Goal: Transaction & Acquisition: Purchase product/service

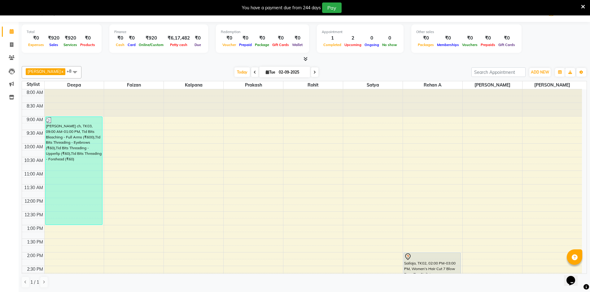
scroll to position [93, 0]
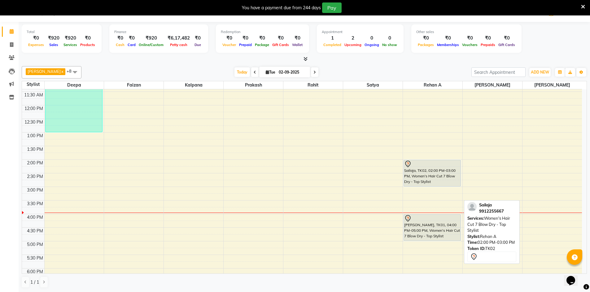
click at [413, 177] on div "Sailaja, TK02, 02:00 PM-03:00 PM, Women's Hair Cut 7 Blow Dry - Top Stylist" at bounding box center [432, 173] width 57 height 26
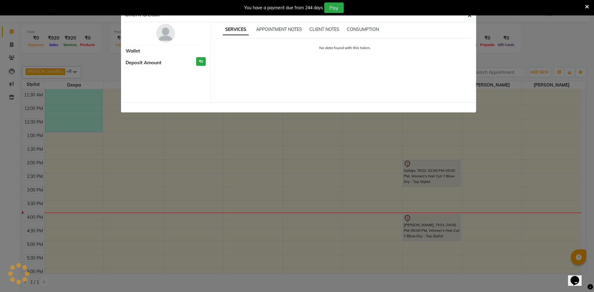
select select "7"
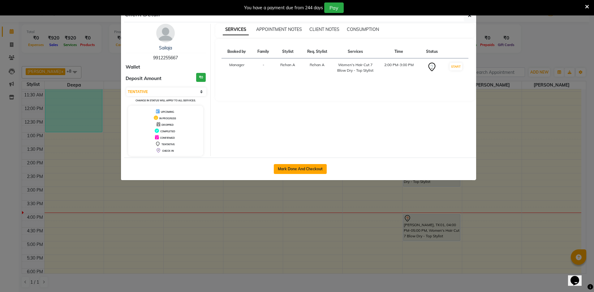
click at [314, 172] on button "Mark Done And Checkout" at bounding box center [300, 169] width 53 height 10
select select "service"
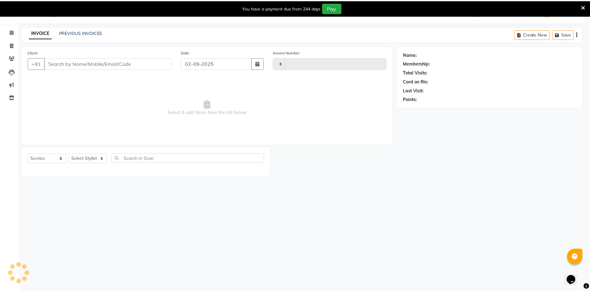
scroll to position [15, 0]
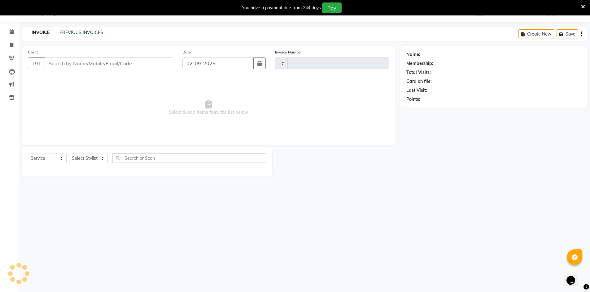
type input "2884"
select select "7388"
click at [94, 158] on select "Select Stylist" at bounding box center [88, 159] width 39 height 10
click at [94, 159] on select "Select Stylist" at bounding box center [88, 159] width 39 height 10
click at [97, 160] on select "Select Stylist Admin [PERSON_NAME] support [PERSON_NAME] [PERSON_NAME] Manager …" at bounding box center [88, 159] width 39 height 10
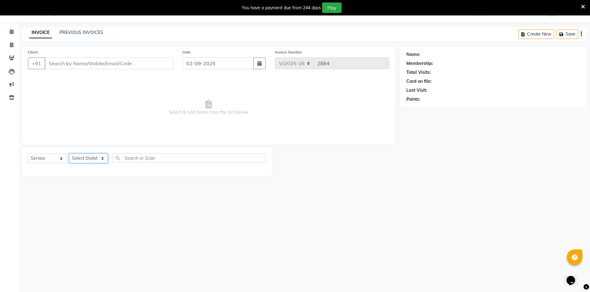
type input "9912255667"
select select "86530"
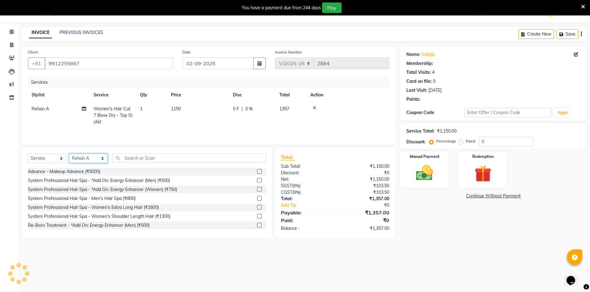
click at [69, 154] on select "Select Stylist Admin [PERSON_NAME] support [PERSON_NAME] [PERSON_NAME] Manager …" at bounding box center [88, 159] width 39 height 10
click at [314, 108] on icon at bounding box center [314, 108] width 3 height 4
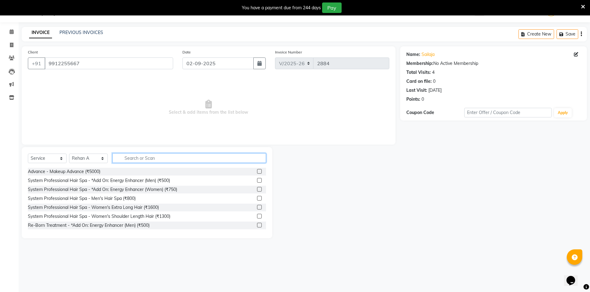
click at [190, 160] on input "text" at bounding box center [189, 159] width 154 height 10
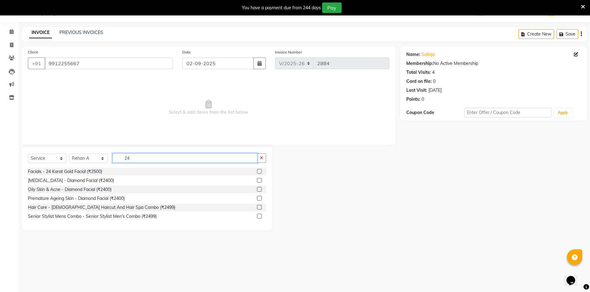
type input "24"
click at [181, 209] on div "Hair Care - [DEMOGRAPHIC_DATA] Haircut And Hair Spa Combo (₹2499)" at bounding box center [147, 208] width 238 height 8
click at [261, 209] on label at bounding box center [259, 207] width 5 height 5
click at [261, 209] on input "checkbox" at bounding box center [259, 208] width 4 height 4
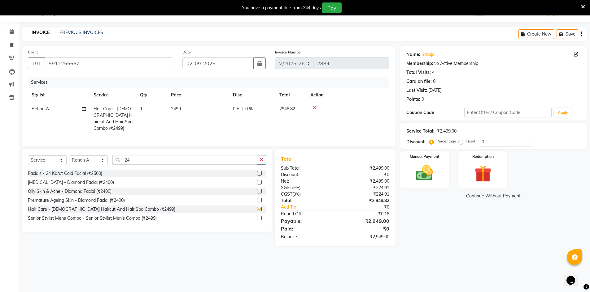
checkbox input "false"
click at [430, 164] on img at bounding box center [424, 173] width 28 height 20
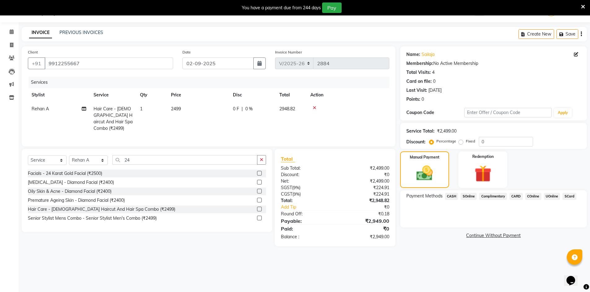
click at [449, 189] on div "Name: Sailaja Membership: No Active Membership Total Visits: 4 Card on file: 0 …" at bounding box center [495, 146] width 191 height 200
click at [448, 195] on span "CASH" at bounding box center [451, 196] width 13 height 7
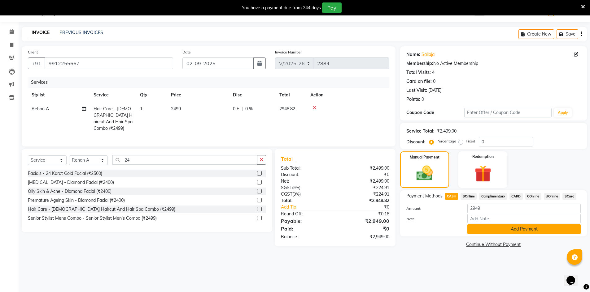
click at [505, 230] on button "Add Payment" at bounding box center [523, 230] width 113 height 10
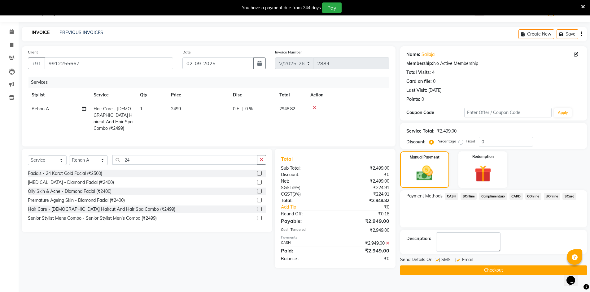
click at [491, 275] on button "Checkout" at bounding box center [493, 271] width 187 height 10
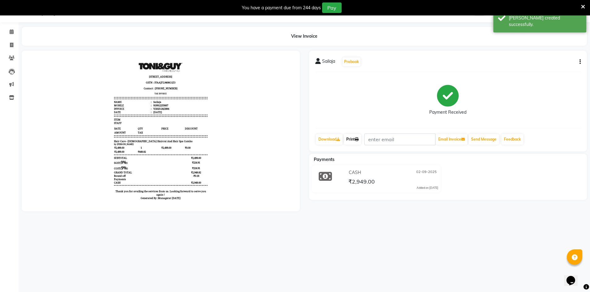
click at [355, 137] on link "Print" at bounding box center [352, 139] width 17 height 11
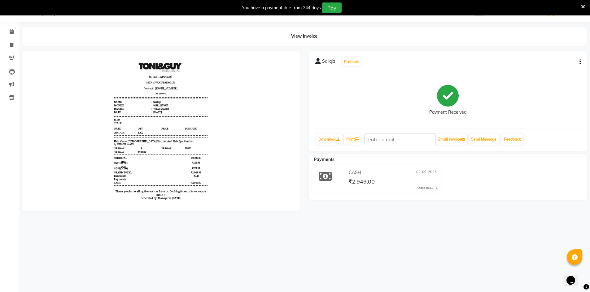
click at [415, 232] on div "08047224946 Select Location × [PERSON_NAME] & Guy, Chinnamiram WhatsApp Status …" at bounding box center [295, 146] width 590 height 292
click at [13, 30] on icon at bounding box center [12, 31] width 4 height 5
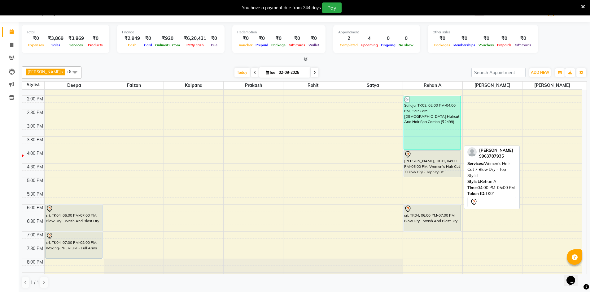
scroll to position [155, 0]
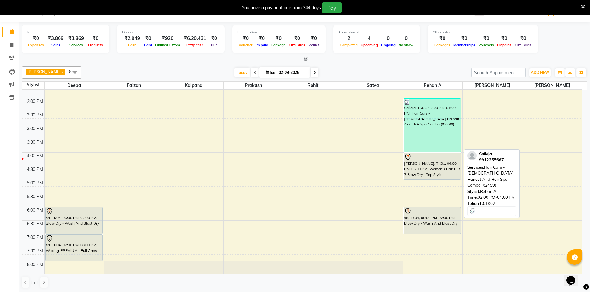
click at [411, 118] on div "Sailaja, TK02, 02:00 PM-04:00 PM, Hair Care - [DEMOGRAPHIC_DATA] Haircut And Ha…" at bounding box center [432, 126] width 57 height 54
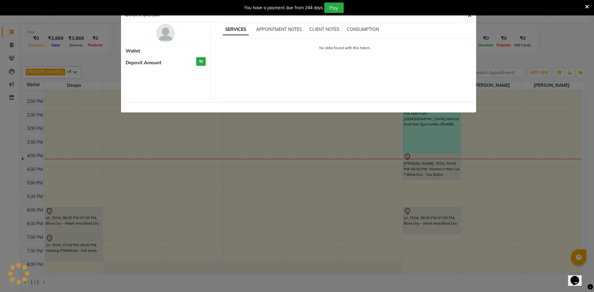
select select "3"
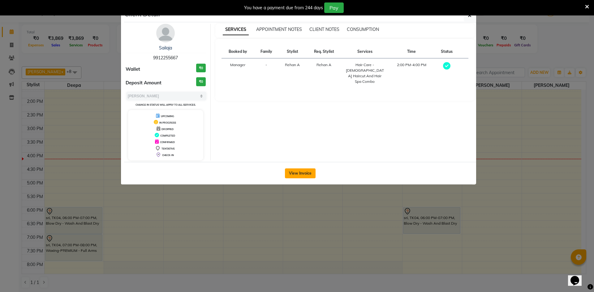
click at [299, 175] on button "View Invoice" at bounding box center [300, 174] width 31 height 10
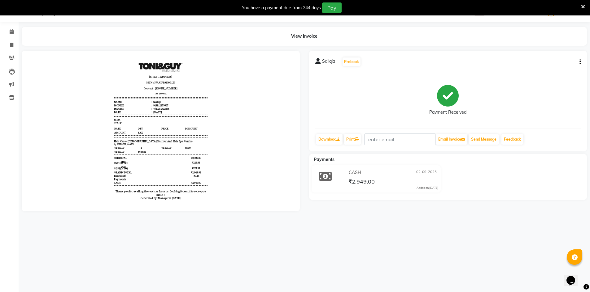
click at [585, 9] on div "You have a payment due from 244 days Pay" at bounding box center [295, 7] width 590 height 15
click at [583, 7] on icon at bounding box center [583, 7] width 4 height 6
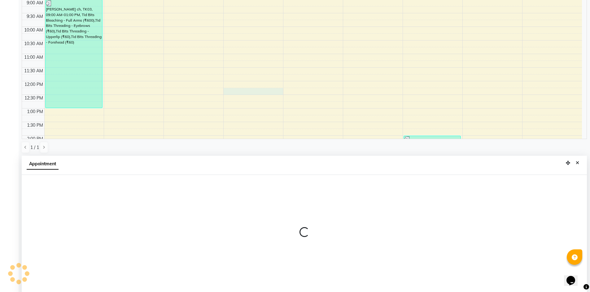
scroll to position [122, 0]
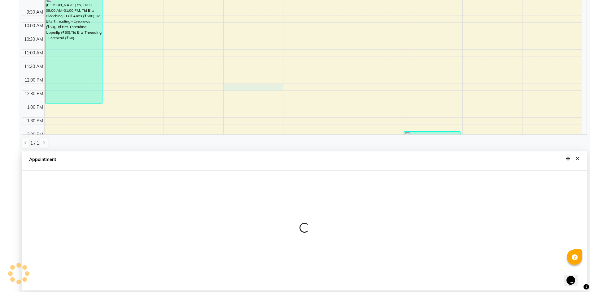
select select "65146"
select select "735"
select select "tentative"
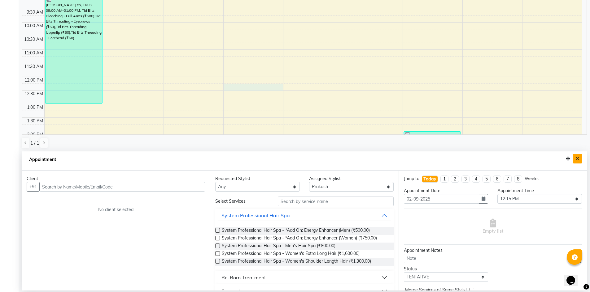
click at [578, 160] on icon "Close" at bounding box center [576, 159] width 3 height 4
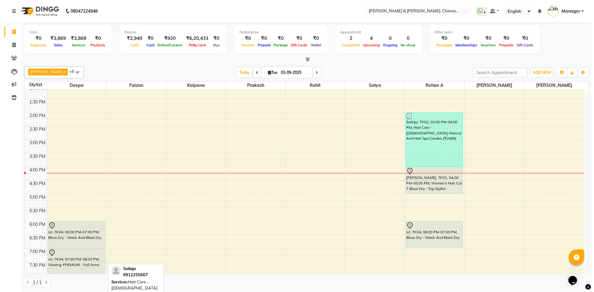
scroll to position [155, 0]
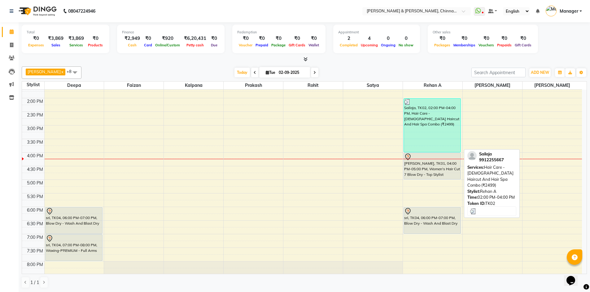
click at [440, 132] on div "Sailaja, TK02, 02:00 PM-04:00 PM, Hair Care - [DEMOGRAPHIC_DATA] Haircut And Ha…" at bounding box center [432, 126] width 57 height 54
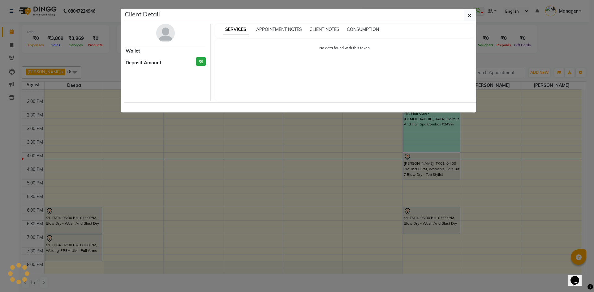
select select "3"
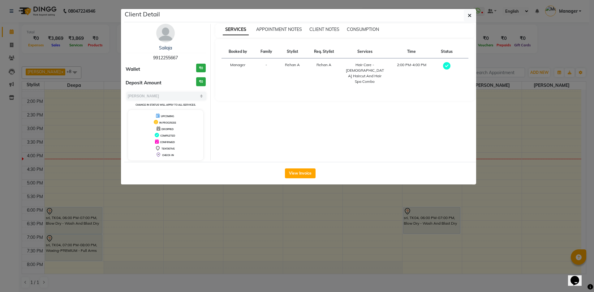
drag, startPoint x: 168, startPoint y: 24, endPoint x: 170, endPoint y: 28, distance: 4.7
click at [168, 24] on img at bounding box center [165, 33] width 19 height 19
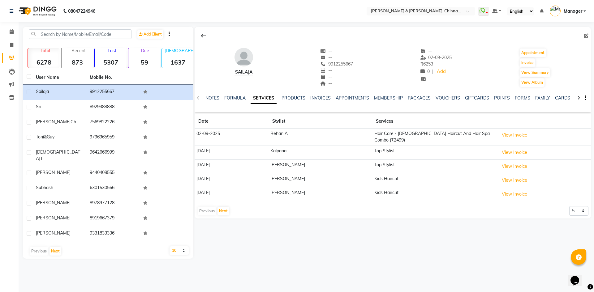
click at [372, 149] on td "Top Stylist" at bounding box center [434, 153] width 125 height 14
click at [372, 146] on td "Top Stylist" at bounding box center [434, 153] width 125 height 14
click at [372, 147] on td "Top Stylist" at bounding box center [434, 153] width 125 height 14
click at [330, 152] on td "Kalpana" at bounding box center [321, 153] width 104 height 14
drag, startPoint x: 347, startPoint y: 146, endPoint x: 359, endPoint y: 146, distance: 12.4
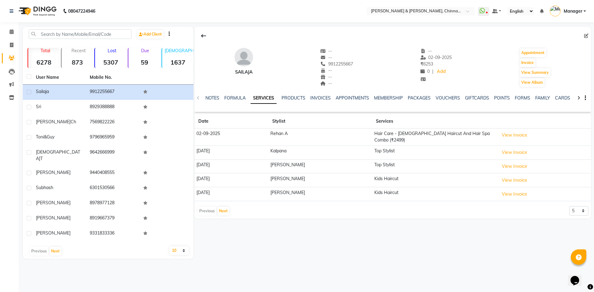
click at [372, 146] on td "Top Stylist" at bounding box center [434, 153] width 125 height 14
click at [409, 146] on td "Top Stylist" at bounding box center [434, 153] width 125 height 14
click at [499, 148] on button "View Invoice" at bounding box center [514, 153] width 31 height 10
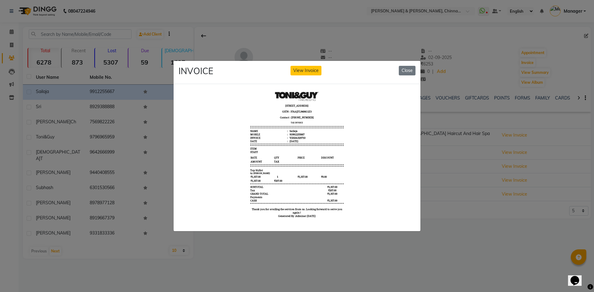
scroll to position [5, 0]
click at [467, 196] on ngb-modal-window "INVOICE View Invoice Close" at bounding box center [297, 146] width 594 height 292
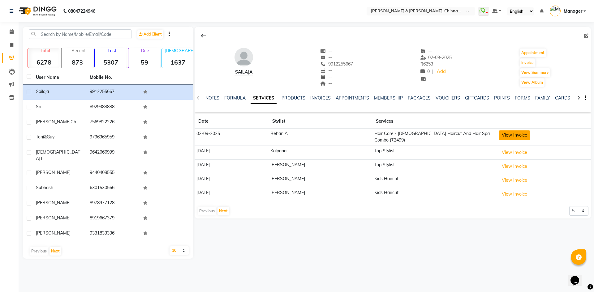
click at [499, 133] on button "View Invoice" at bounding box center [514, 136] width 31 height 10
click at [505, 135] on button "View Invoice" at bounding box center [514, 136] width 31 height 10
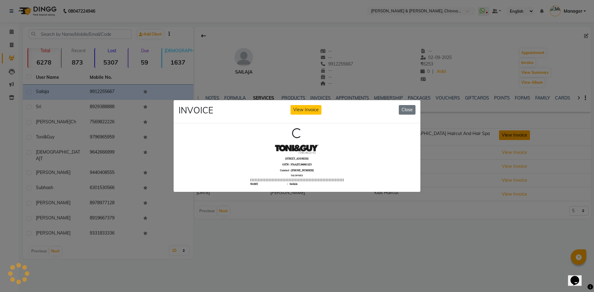
scroll to position [0, 0]
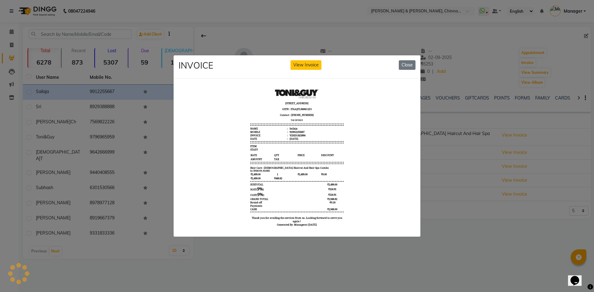
click at [520, 174] on ngb-modal-window "INVOICE View Invoice Close" at bounding box center [297, 146] width 594 height 292
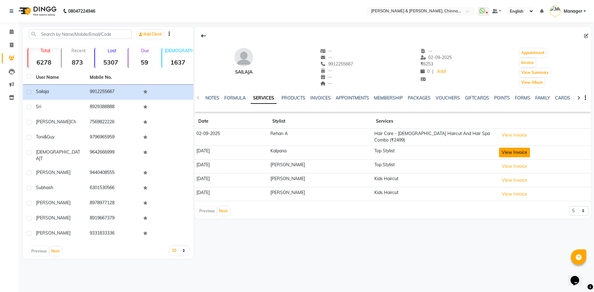
click at [499, 150] on button "View Invoice" at bounding box center [514, 153] width 31 height 10
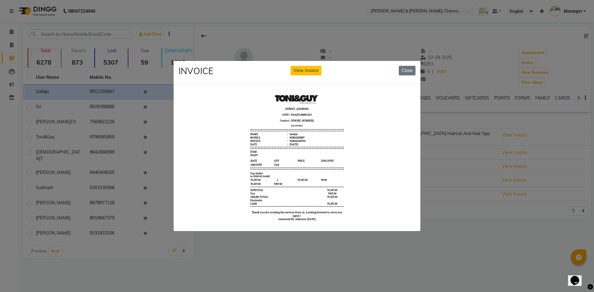
drag, startPoint x: 536, startPoint y: 240, endPoint x: 534, endPoint y: 237, distance: 3.5
click at [535, 239] on ngb-modal-window "INVOICE View Invoice Close" at bounding box center [297, 146] width 594 height 292
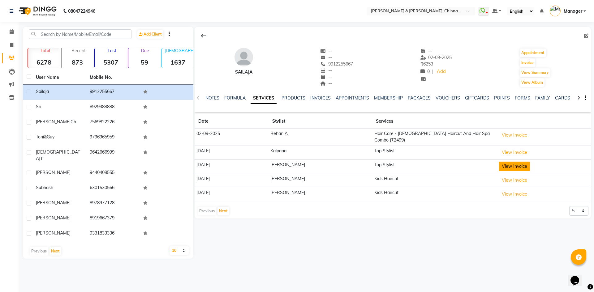
click at [501, 167] on button "View Invoice" at bounding box center [514, 167] width 31 height 10
click at [500, 162] on button "View Invoice" at bounding box center [514, 167] width 31 height 10
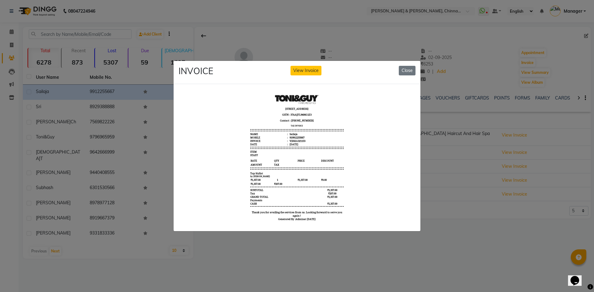
click at [493, 219] on ngb-modal-window "INVOICE View Invoice Close" at bounding box center [297, 146] width 594 height 292
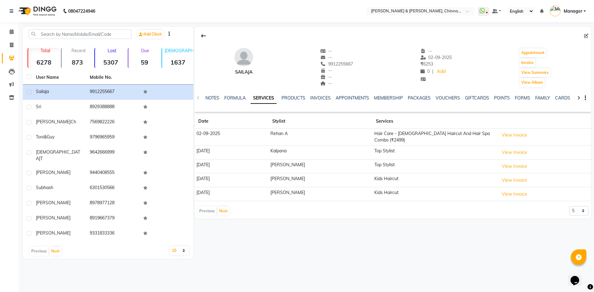
drag, startPoint x: 493, startPoint y: 219, endPoint x: 474, endPoint y: 201, distance: 26.5
click at [493, 219] on ngb-modal-window "INVOICE View Invoice Close" at bounding box center [297, 146] width 594 height 292
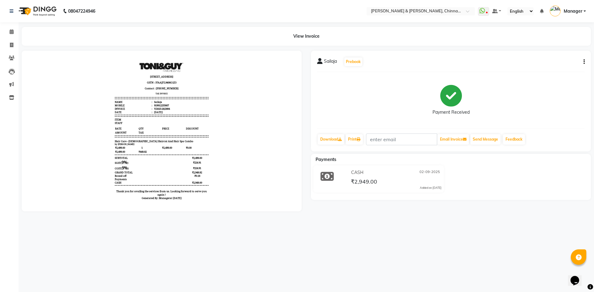
select select "service"
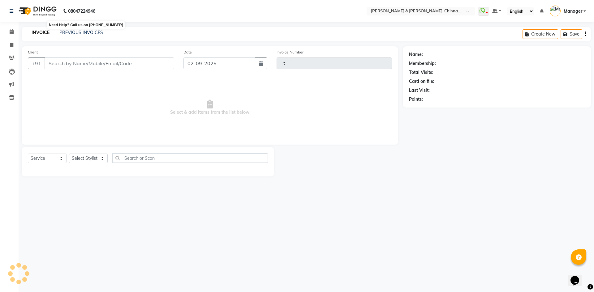
type input "2885"
select select "7388"
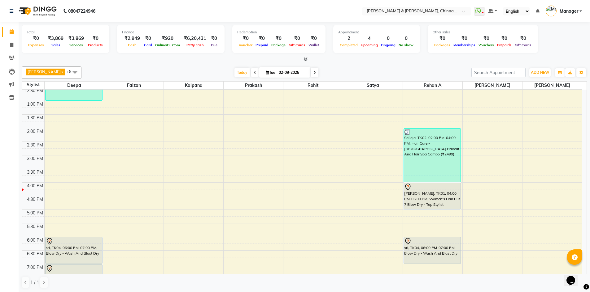
scroll to position [155, 0]
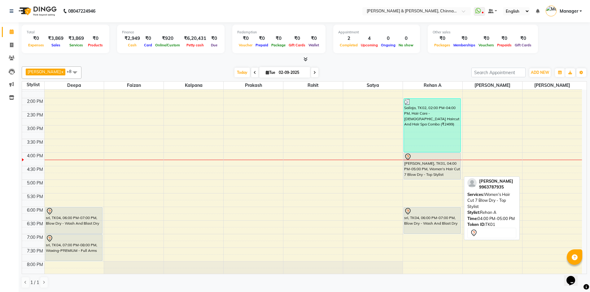
click at [417, 173] on div "[PERSON_NAME], TK01, 04:00 PM-05:00 PM, Women's Hair Cut 7 Blow Dry - Top Styli…" at bounding box center [432, 166] width 57 height 26
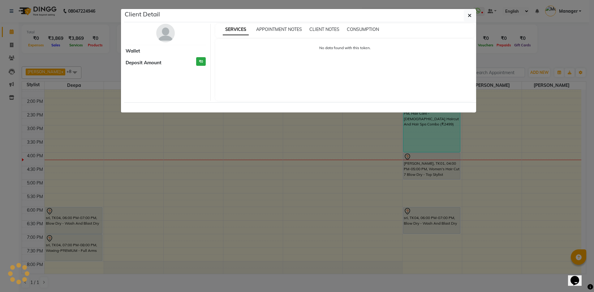
select select "7"
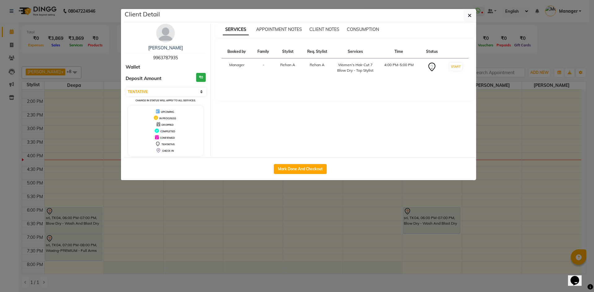
click at [159, 39] on img at bounding box center [165, 33] width 19 height 19
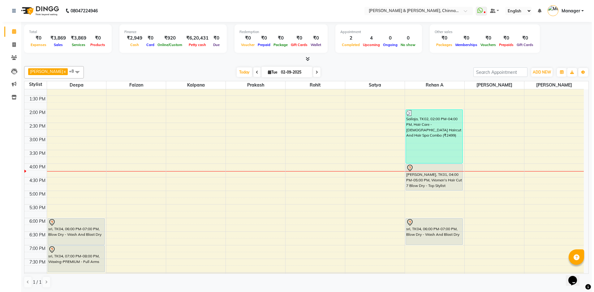
scroll to position [186, 0]
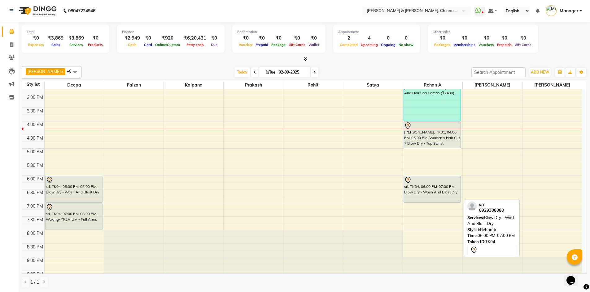
click at [433, 193] on div "sri, TK04, 06:00 PM-07:00 PM, Blow Dry - Wash And Blast Dry" at bounding box center [432, 189] width 57 height 26
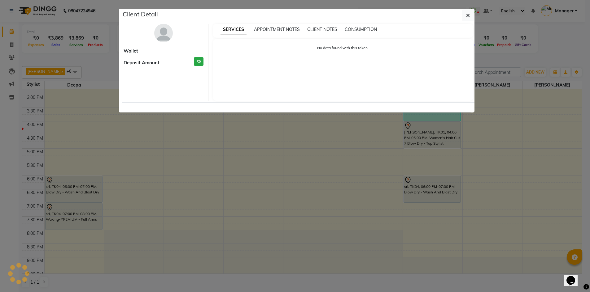
click at [433, 193] on ngb-modal-window "Client Detail Wallet Deposit Amount ₹0 SERVICES APPOINTMENT NOTES CLIENT NOTES …" at bounding box center [295, 146] width 590 height 292
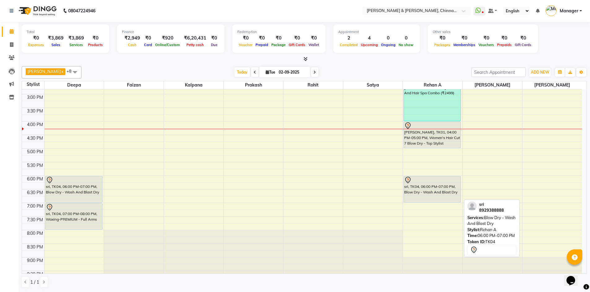
click at [406, 189] on div "sri, TK04, 06:00 PM-07:00 PM, Blow Dry - Wash And Blast Dry" at bounding box center [432, 189] width 57 height 26
select select "7"
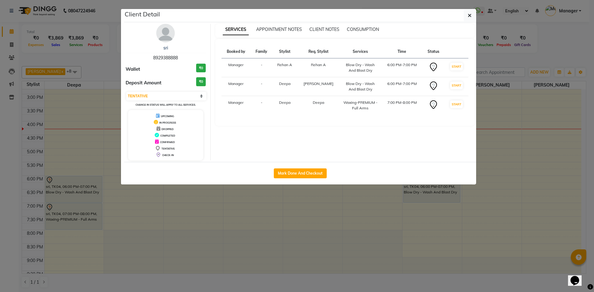
click at [163, 39] on img at bounding box center [165, 33] width 19 height 19
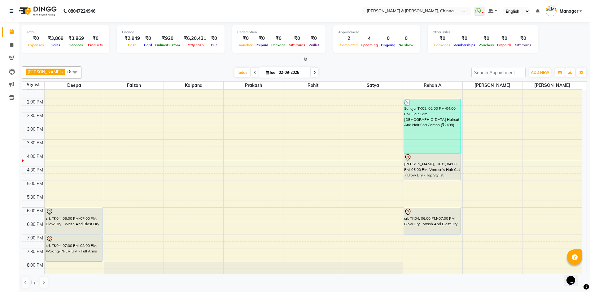
scroll to position [155, 0]
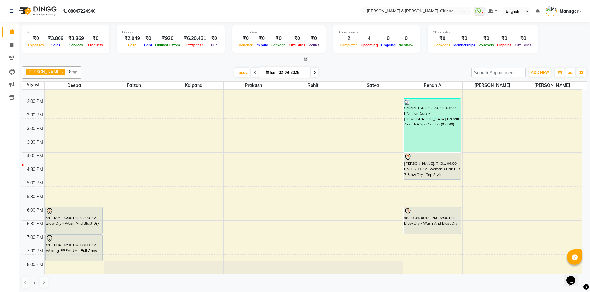
drag, startPoint x: 261, startPoint y: 275, endPoint x: 310, endPoint y: 264, distance: 50.6
click at [262, 275] on div "Salim x [PERSON_NAME] x [PERSON_NAME] A x Satya x [PERSON_NAME] x [PERSON_NAME]…" at bounding box center [304, 177] width 565 height 227
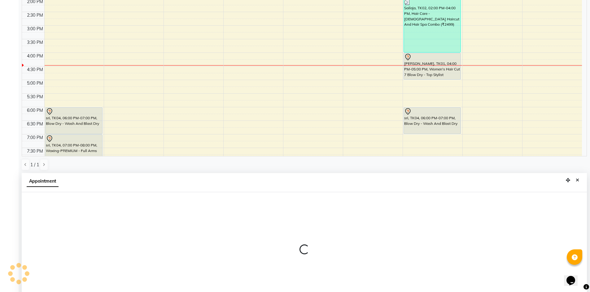
select select "65146"
select select "tentative"
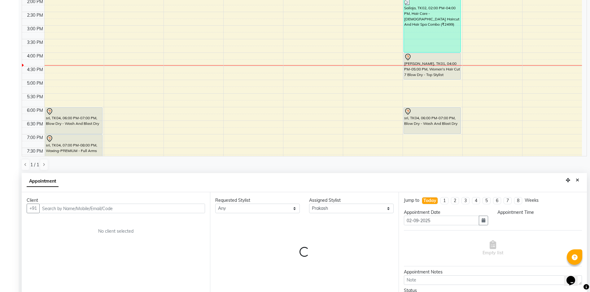
scroll to position [122, 0]
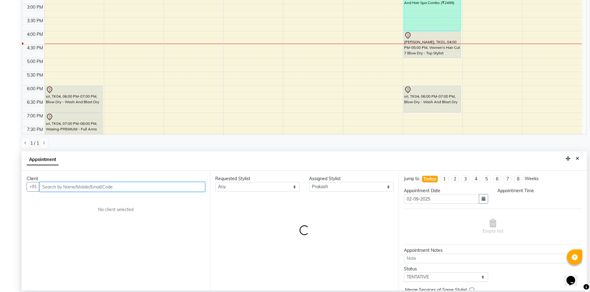
select select "1215"
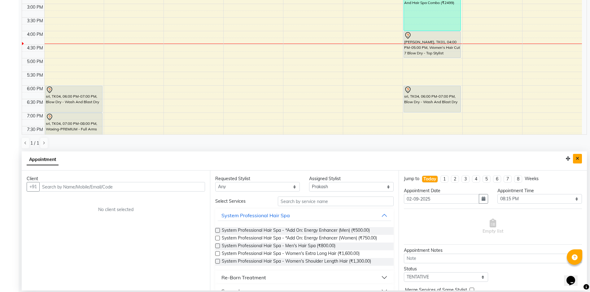
click at [579, 159] on button "Close" at bounding box center [577, 159] width 9 height 10
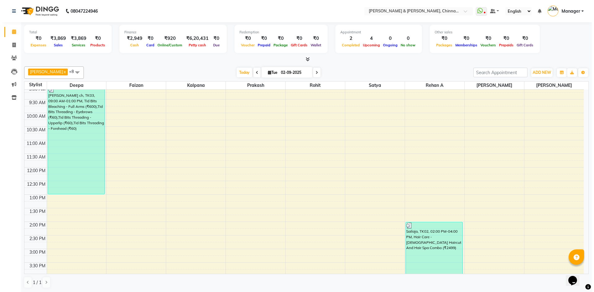
scroll to position [93, 0]
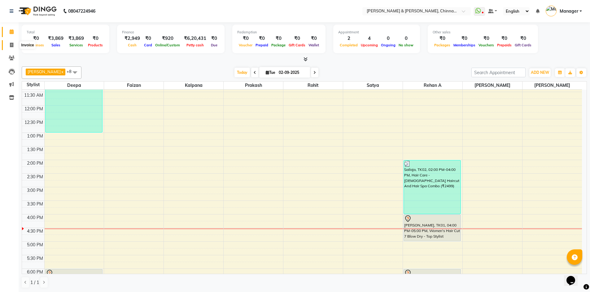
click at [13, 44] on icon at bounding box center [11, 45] width 3 height 5
select select "service"
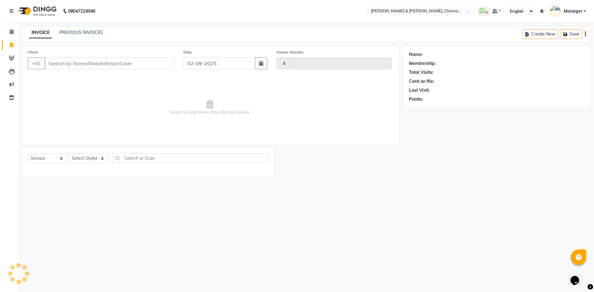
type input "2885"
select select "7388"
click at [84, 159] on select "Select Stylist" at bounding box center [88, 159] width 39 height 10
click at [85, 155] on select "Select Stylist" at bounding box center [88, 159] width 39 height 10
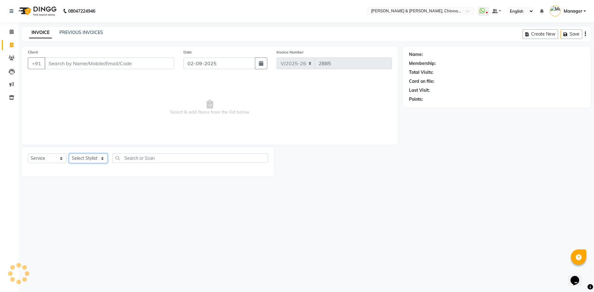
click at [102, 156] on select "Select Stylist" at bounding box center [88, 159] width 39 height 10
click at [102, 157] on select "Select Stylist" at bounding box center [88, 159] width 39 height 10
click at [101, 158] on select "Select Stylist" at bounding box center [88, 159] width 39 height 10
click at [104, 157] on select "Select Stylist Admin [PERSON_NAME] support [PERSON_NAME] [PERSON_NAME] Manager …" at bounding box center [88, 159] width 39 height 10
select select "86155"
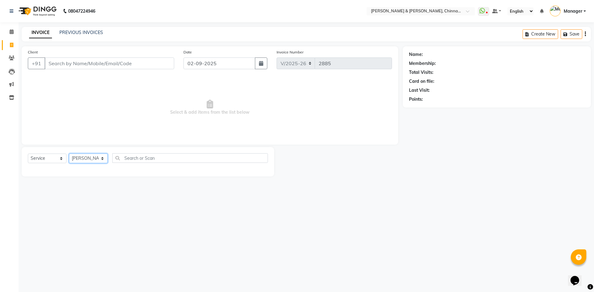
click at [69, 154] on select "Select Stylist Admin [PERSON_NAME] support [PERSON_NAME] [PERSON_NAME] Manager …" at bounding box center [88, 159] width 39 height 10
click at [93, 133] on span "Select & add items from the list below" at bounding box center [210, 108] width 364 height 62
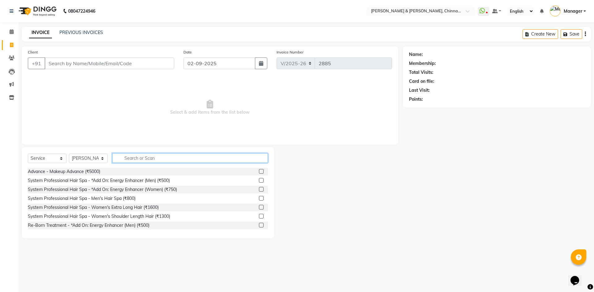
drag, startPoint x: 136, startPoint y: 164, endPoint x: 136, endPoint y: 168, distance: 3.4
click at [136, 167] on div "Select Service Product Membership Package Voucher Prepaid Gift Card Select Styl…" at bounding box center [148, 161] width 240 height 15
click at [137, 158] on input "text" at bounding box center [190, 159] width 156 height 10
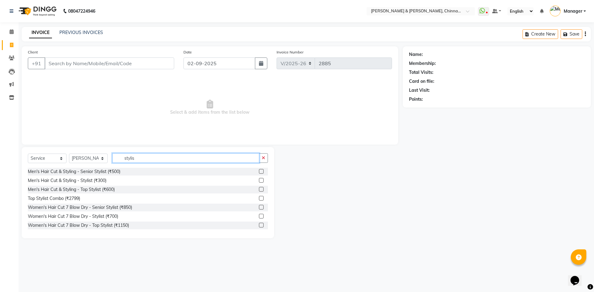
type input "stylis"
drag, startPoint x: 133, startPoint y: 168, endPoint x: 135, endPoint y: 174, distance: 5.5
click at [135, 174] on div "Men's Hair Cut & Styling - Senior Stylist (₹500)" at bounding box center [148, 172] width 240 height 8
click at [259, 171] on label at bounding box center [261, 171] width 5 height 5
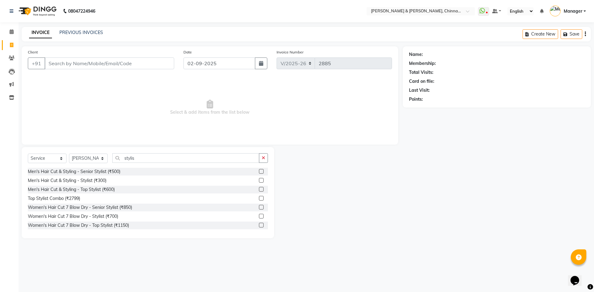
click at [259, 171] on input "checkbox" at bounding box center [261, 172] width 4 height 4
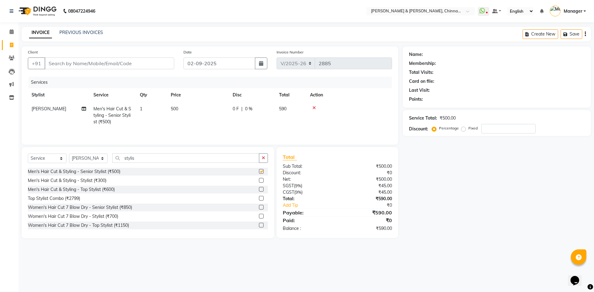
checkbox input "false"
click at [264, 156] on icon "button" at bounding box center [263, 158] width 3 height 4
click at [259, 156] on input "stylis" at bounding box center [185, 159] width 147 height 10
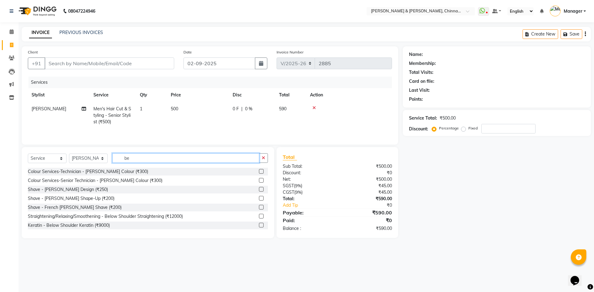
type input "be"
drag, startPoint x: 133, startPoint y: 195, endPoint x: 139, endPoint y: 196, distance: 6.2
click at [135, 195] on div "Shave - [PERSON_NAME] Shape-Up (₹200)" at bounding box center [148, 199] width 240 height 8
click at [259, 199] on label at bounding box center [261, 198] width 5 height 5
click at [259, 199] on input "checkbox" at bounding box center [261, 199] width 4 height 4
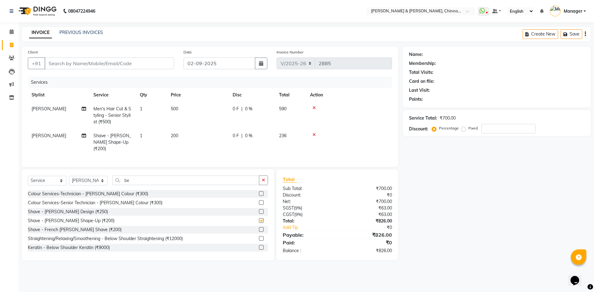
checkbox input "false"
click at [75, 61] on div "Client +91" at bounding box center [101, 61] width 156 height 25
click at [76, 67] on input "Client" at bounding box center [110, 64] width 130 height 12
type input "9"
type input "0"
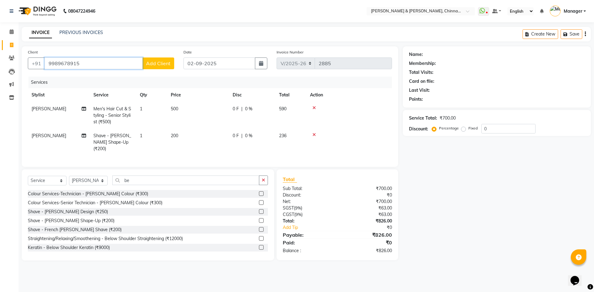
type input "9989678915"
click at [166, 63] on span "Add Client" at bounding box center [158, 63] width 24 height 6
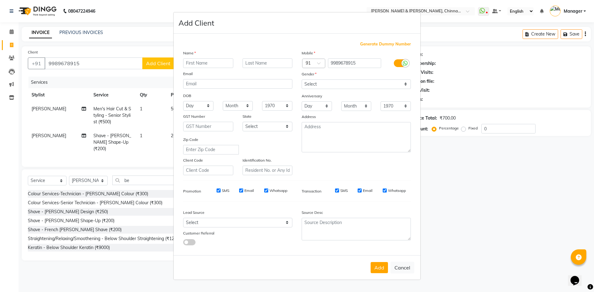
click at [206, 63] on input "text" at bounding box center [208, 63] width 50 height 10
type input "fanny"
click at [257, 62] on input "text" at bounding box center [268, 63] width 50 height 10
type input "varma"
click at [373, 266] on button "Add" at bounding box center [379, 267] width 17 height 11
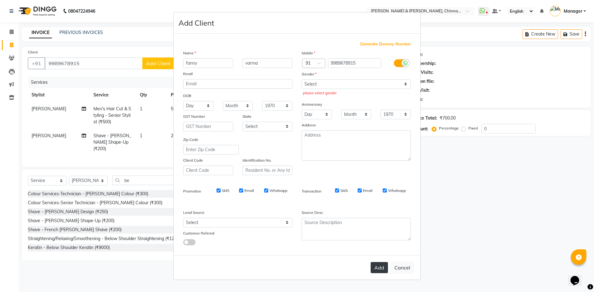
click at [375, 268] on button "Add" at bounding box center [379, 267] width 17 height 11
click at [380, 265] on button "Add" at bounding box center [379, 267] width 17 height 11
click at [376, 271] on button "Add" at bounding box center [379, 267] width 17 height 11
drag, startPoint x: 376, startPoint y: 271, endPoint x: 378, endPoint y: 267, distance: 3.6
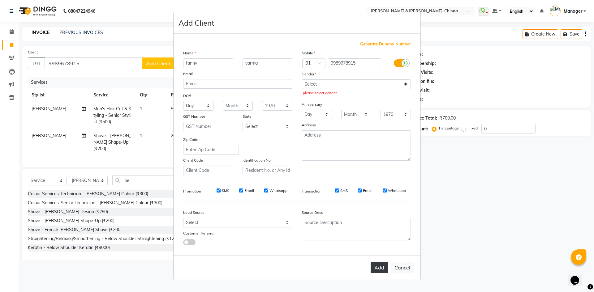
click at [376, 271] on button "Add" at bounding box center [379, 267] width 17 height 11
click at [383, 258] on div "Add Cancel" at bounding box center [297, 268] width 247 height 24
click at [375, 271] on button "Add" at bounding box center [379, 267] width 17 height 11
click at [377, 267] on button "Add" at bounding box center [379, 267] width 17 height 11
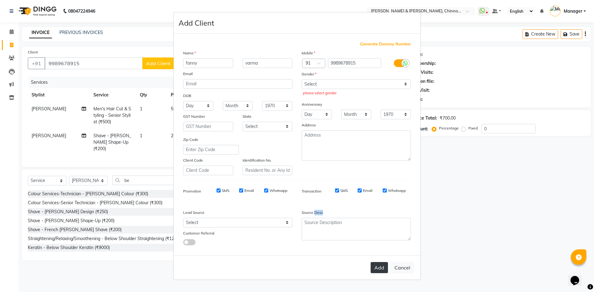
click at [377, 267] on button "Add" at bounding box center [379, 267] width 17 height 11
click at [349, 80] on select "Select [DEMOGRAPHIC_DATA] [DEMOGRAPHIC_DATA] Other Prefer Not To Say" at bounding box center [356, 85] width 109 height 10
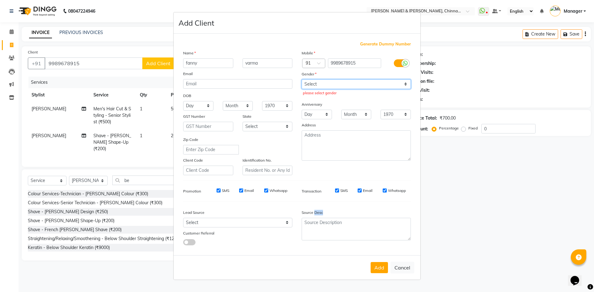
click at [349, 80] on select "Select [DEMOGRAPHIC_DATA] [DEMOGRAPHIC_DATA] Other Prefer Not To Say" at bounding box center [356, 85] width 109 height 10
click at [407, 82] on select "Select [DEMOGRAPHIC_DATA] [DEMOGRAPHIC_DATA] Other Prefer Not To Say" at bounding box center [356, 85] width 109 height 10
select select "[DEMOGRAPHIC_DATA]"
click at [302, 80] on select "Select [DEMOGRAPHIC_DATA] [DEMOGRAPHIC_DATA] Other Prefer Not To Say" at bounding box center [356, 85] width 109 height 10
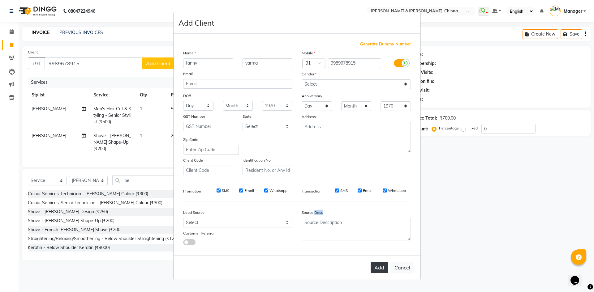
click at [375, 271] on button "Add" at bounding box center [379, 267] width 17 height 11
select select
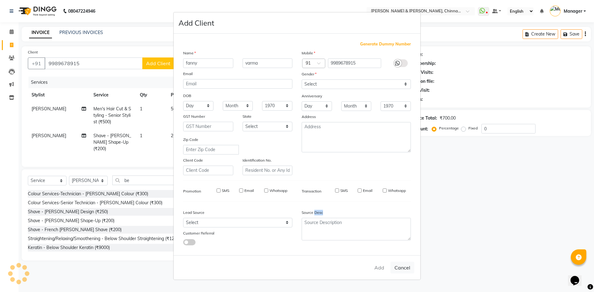
select select
checkbox input "false"
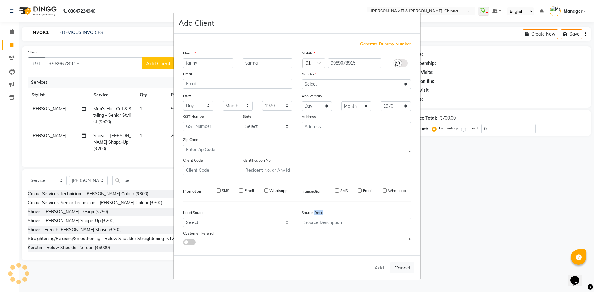
checkbox input "false"
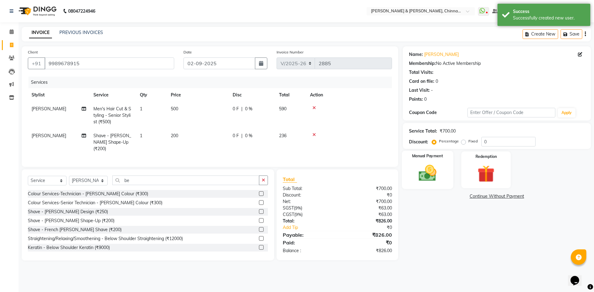
click at [430, 175] on img at bounding box center [427, 173] width 29 height 20
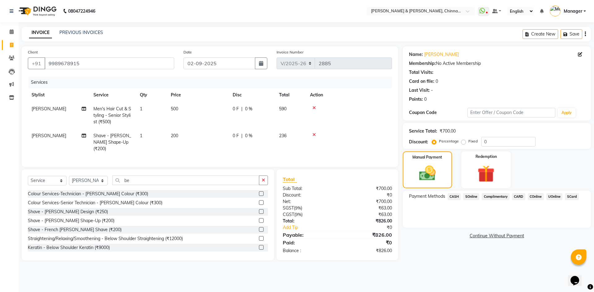
click at [456, 193] on div "Payment Methods CASH SOnline Complimentary CARD COnline UOnline SCard" at bounding box center [497, 209] width 188 height 37
click at [454, 193] on span "CASH" at bounding box center [454, 196] width 13 height 7
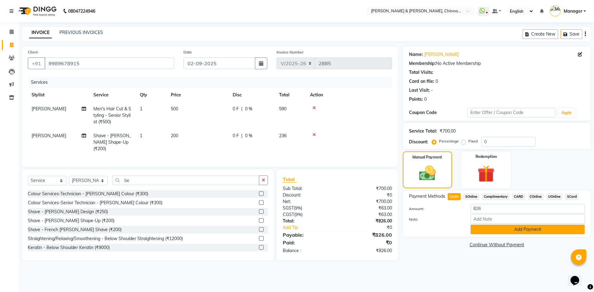
click at [527, 228] on button "Add Payment" at bounding box center [528, 230] width 114 height 10
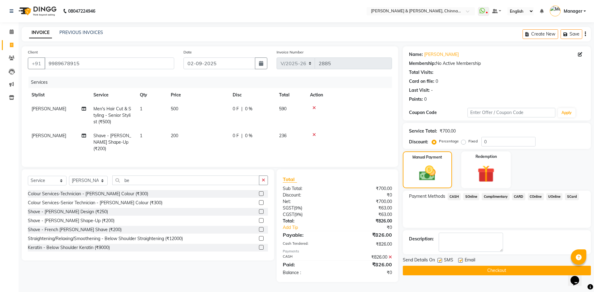
click at [504, 268] on button "Checkout" at bounding box center [497, 271] width 188 height 10
click at [504, 268] on div "Checkout" at bounding box center [497, 271] width 188 height 10
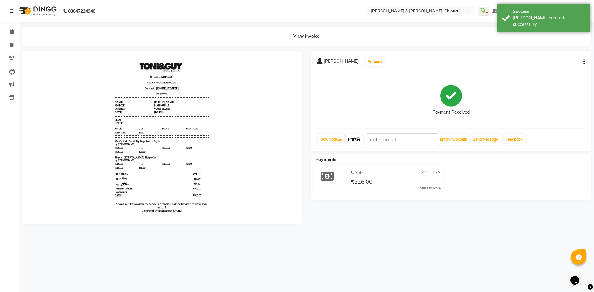
click at [353, 140] on link "Print" at bounding box center [354, 139] width 17 height 11
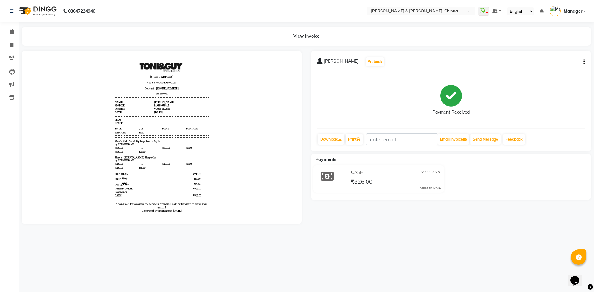
click at [509, 265] on div "08047224946 Select Location × [PERSON_NAME] & Guy, Chinnamiram WhatsApp Status …" at bounding box center [297, 146] width 594 height 292
select select "service"
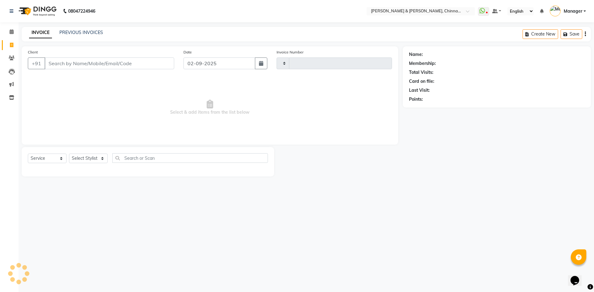
type input "2886"
select select "7388"
click at [65, 66] on input "Client" at bounding box center [110, 64] width 130 height 12
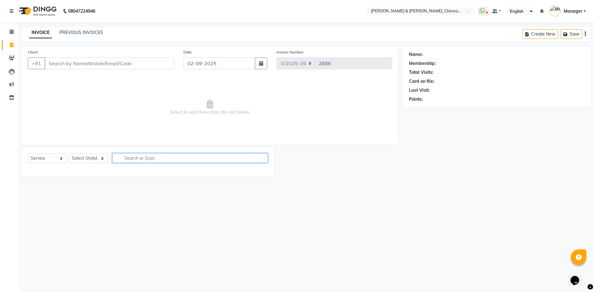
click at [126, 160] on input "text" at bounding box center [190, 159] width 156 height 10
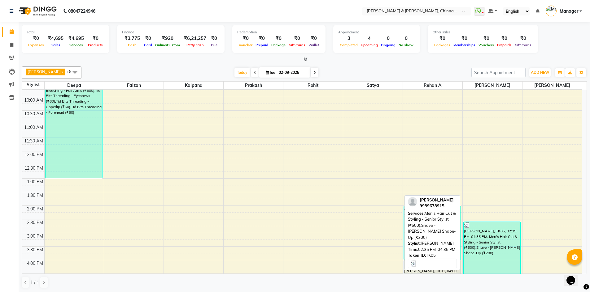
scroll to position [62, 0]
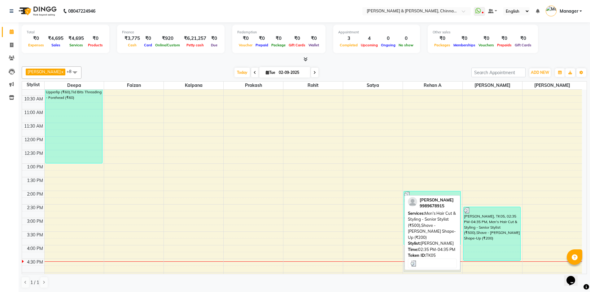
click at [493, 224] on div "[PERSON_NAME], TK05, 02:35 PM-04:35 PM, Men's Hair Cut & Styling - Senior Styli…" at bounding box center [491, 234] width 57 height 54
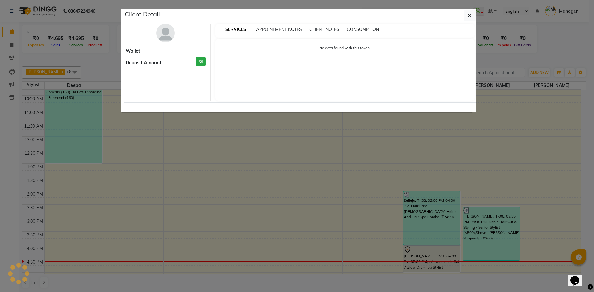
click at [483, 240] on ngb-modal-window "Client Detail Wallet Deposit Amount ₹0 SERVICES APPOINTMENT NOTES CLIENT NOTES …" at bounding box center [297, 146] width 594 height 292
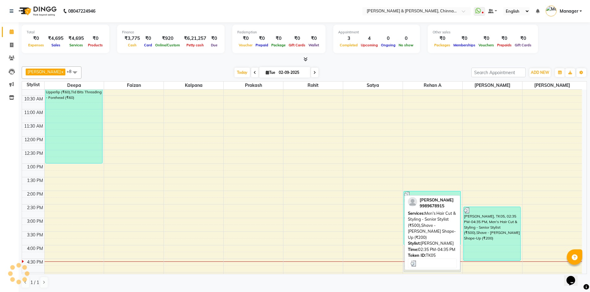
click at [488, 223] on div "[PERSON_NAME], TK05, 02:35 PM-04:35 PM, Men's Hair Cut & Styling - Senior Styli…" at bounding box center [491, 234] width 57 height 54
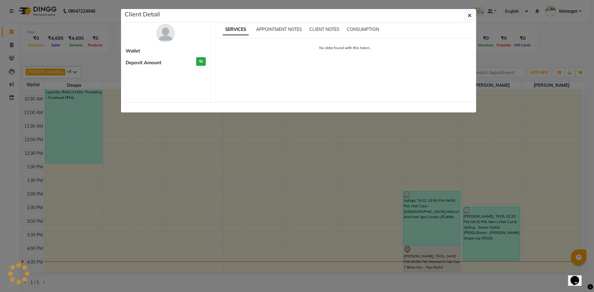
click at [163, 35] on img at bounding box center [165, 33] width 19 height 19
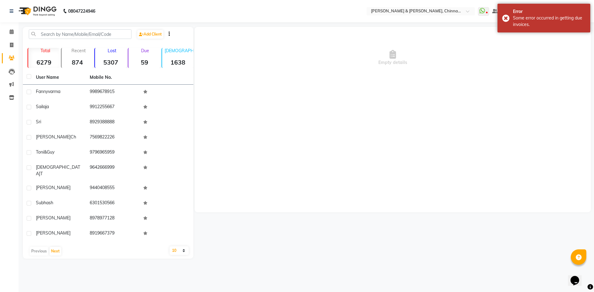
click at [321, 84] on div "Empty details" at bounding box center [393, 58] width 396 height 62
drag, startPoint x: 502, startPoint y: 15, endPoint x: 508, endPoint y: 17, distance: 6.3
click at [508, 17] on div "Error Some error occurred in getting due invoices." at bounding box center [544, 18] width 93 height 29
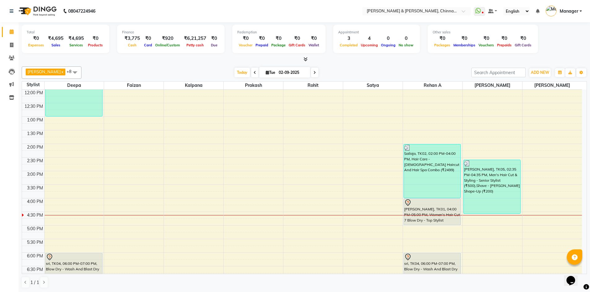
scroll to position [124, 0]
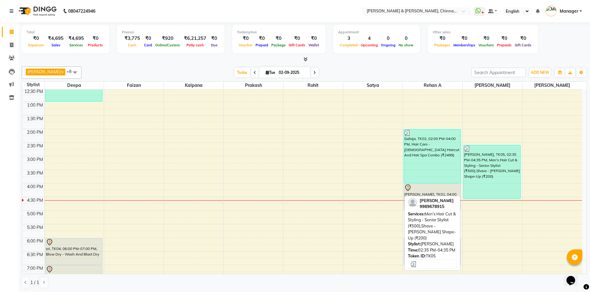
click at [466, 177] on div "[PERSON_NAME], TK05, 02:35 PM-04:35 PM, Men's Hair Cut & Styling - Senior Styli…" at bounding box center [491, 172] width 57 height 54
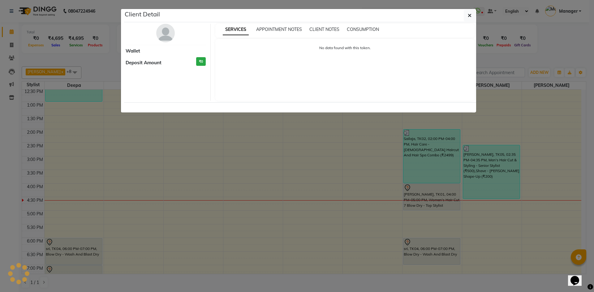
select select "3"
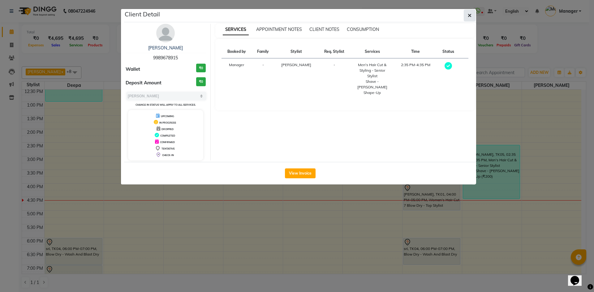
click at [470, 12] on button "button" at bounding box center [470, 16] width 12 height 12
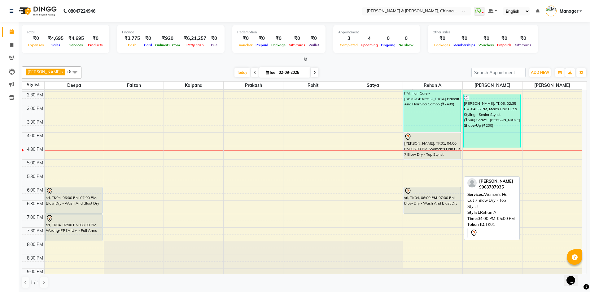
scroll to position [186, 0]
